Goal: Navigation & Orientation: Find specific page/section

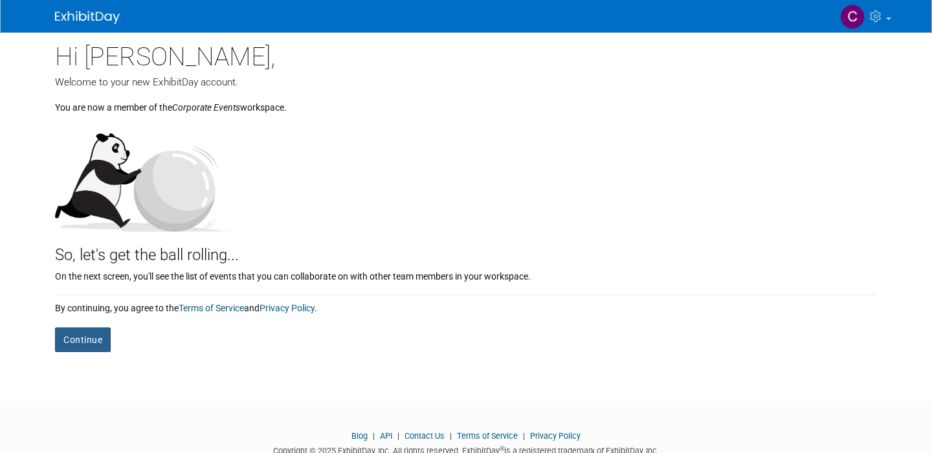
click at [91, 334] on button "Continue" at bounding box center [83, 340] width 56 height 25
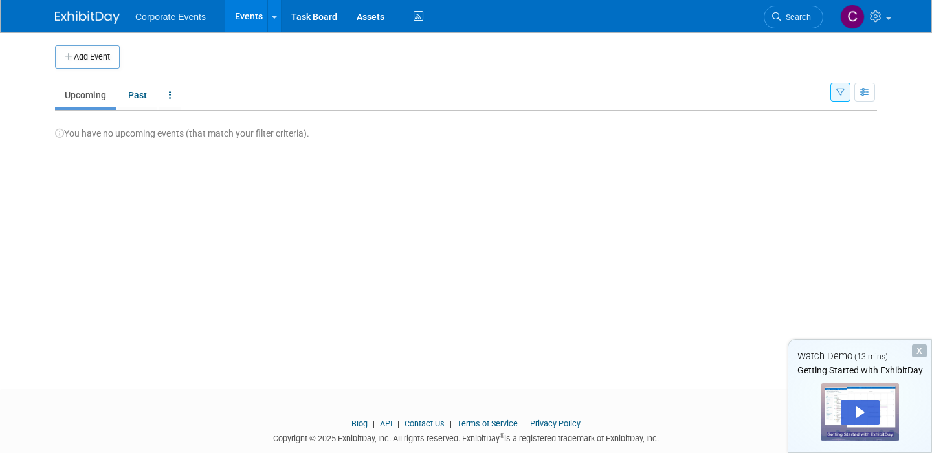
click at [918, 350] on div "X" at bounding box center [919, 351] width 15 height 13
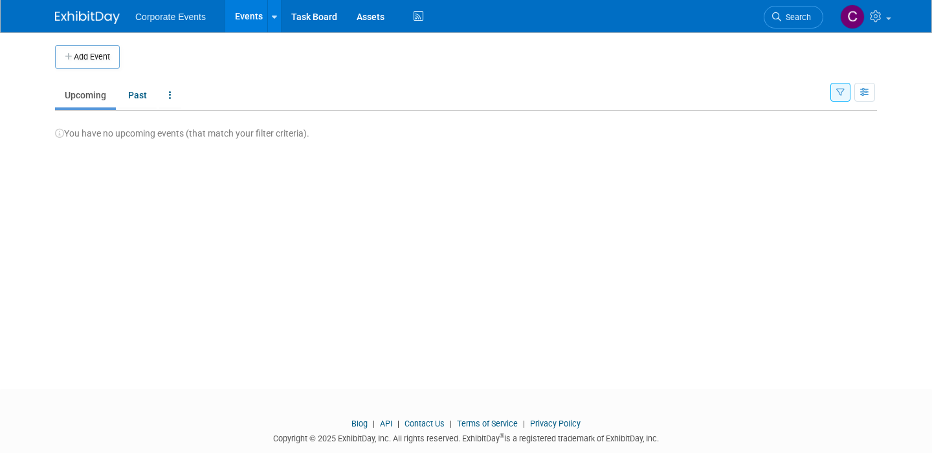
click at [238, 16] on link "Events" at bounding box center [248, 16] width 47 height 32
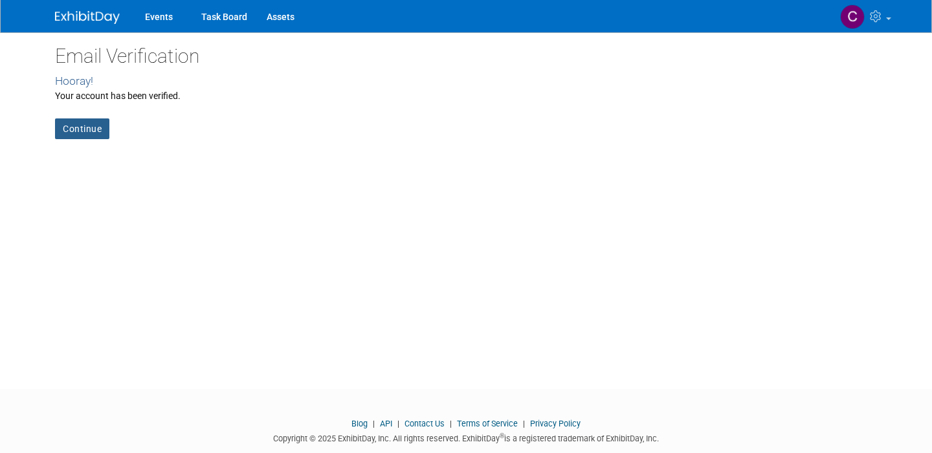
click at [89, 127] on link "Continue" at bounding box center [82, 129] width 54 height 21
